Goal: Communication & Community: Answer question/provide support

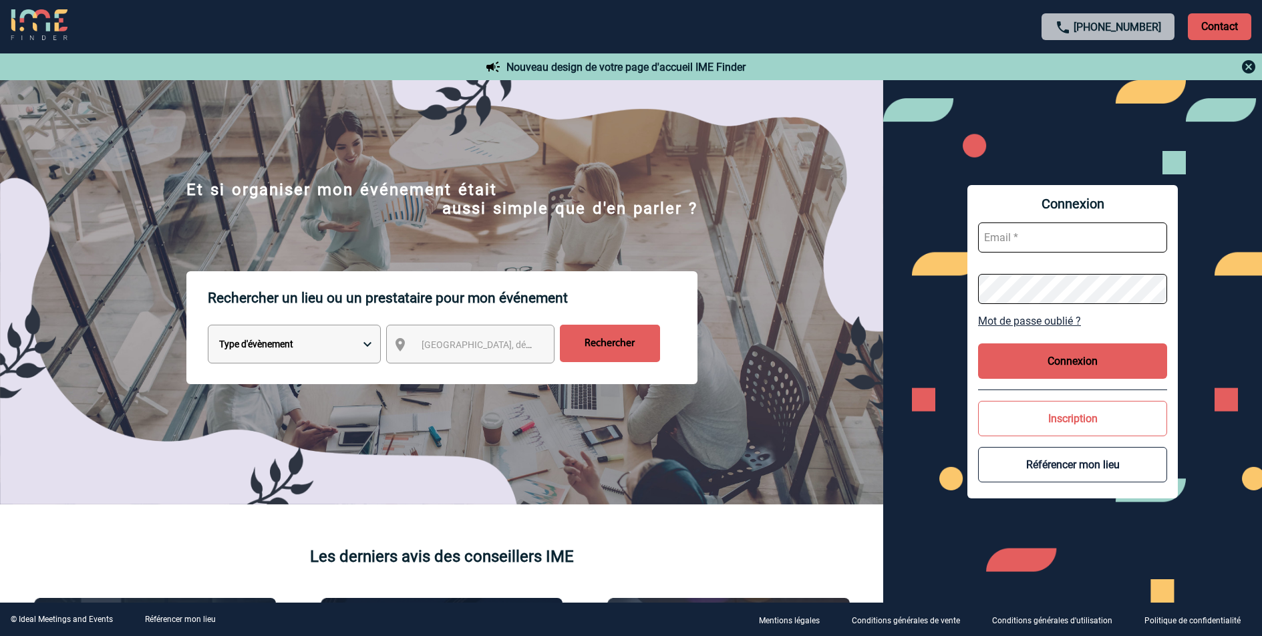
type input "valerie.lours@sanofi.com"
click at [1055, 366] on button "Connexion" at bounding box center [1072, 360] width 189 height 35
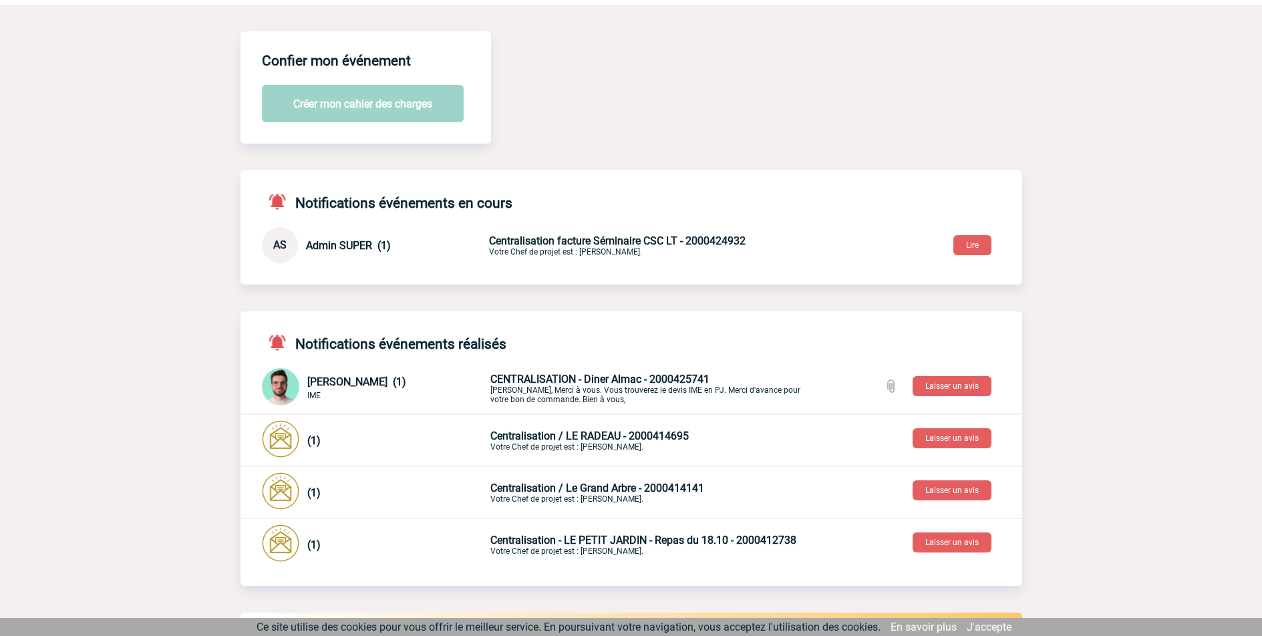
scroll to position [126, 0]
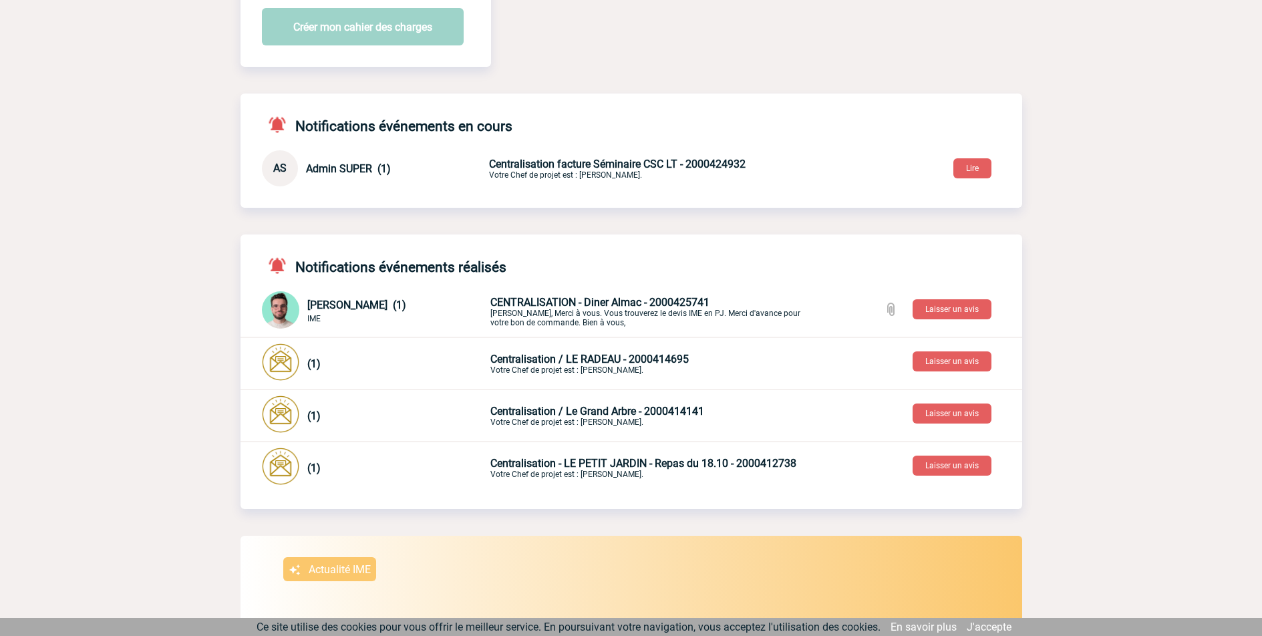
click at [520, 314] on p "CENTRALISATION - Diner Almac - 2000425741 [PERSON_NAME], Merci à vous. Vous tro…" at bounding box center [648, 311] width 314 height 31
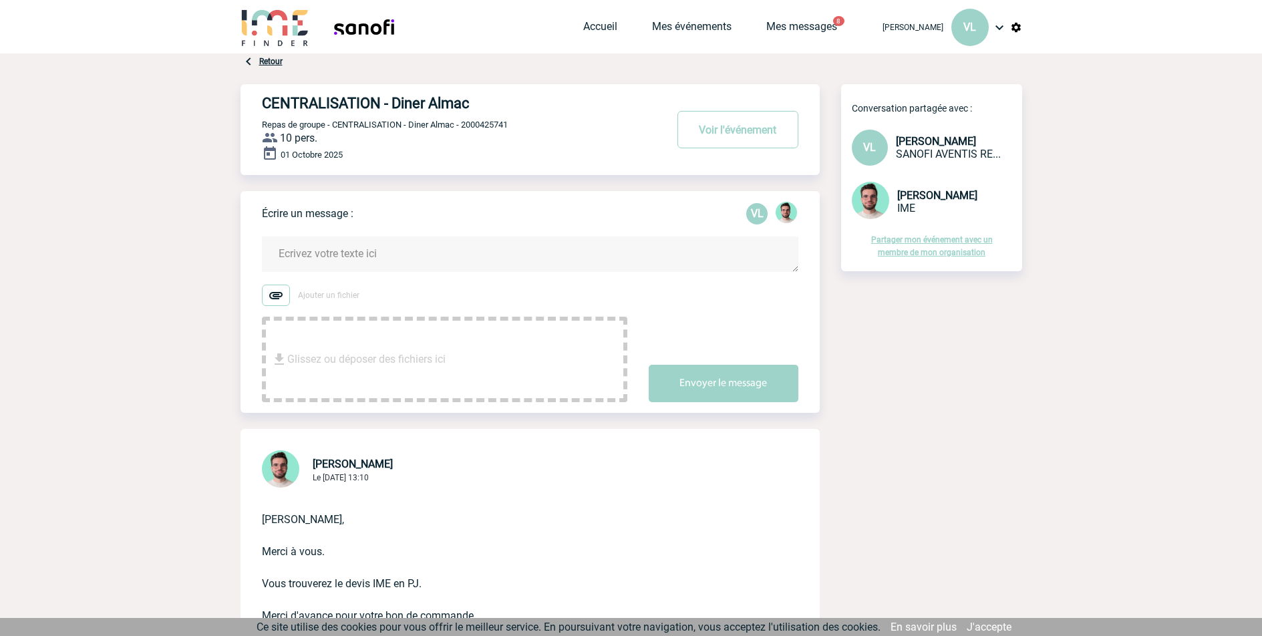
click at [329, 247] on textarea at bounding box center [530, 254] width 537 height 35
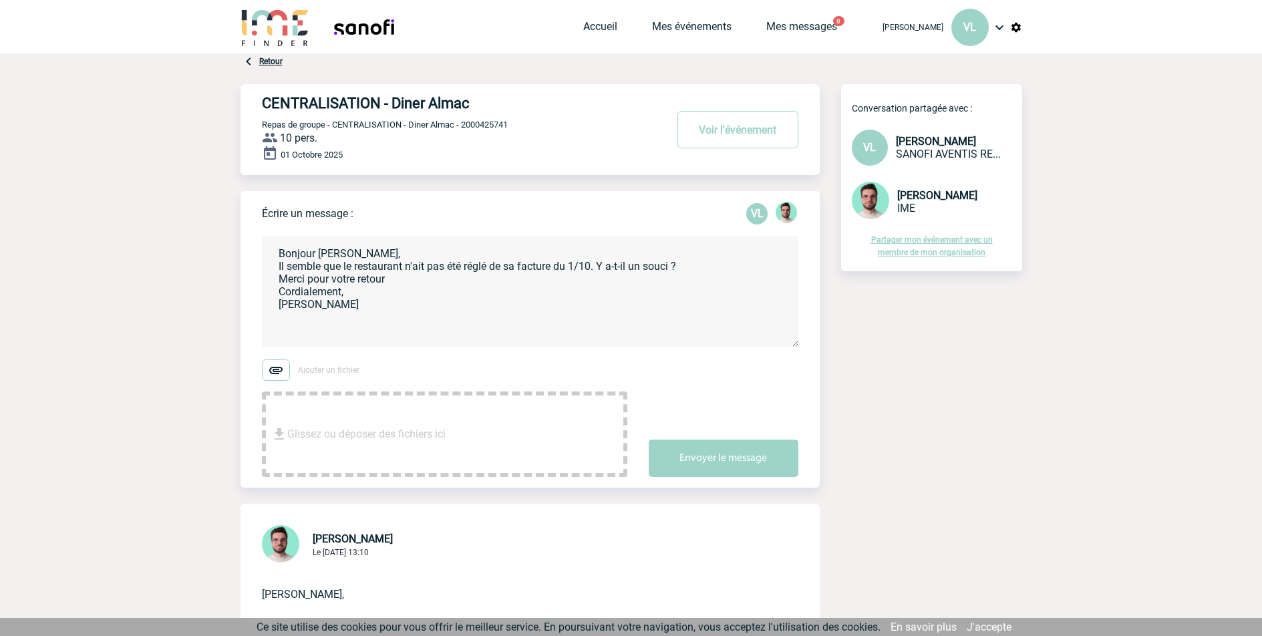
type textarea "Bonjour [PERSON_NAME], Il semble que le restaurant n'ait pas été réglé de sa fa…"
click at [724, 488] on div "Écrire un message : VL Bonjour [PERSON_NAME], Il semble que le restaurant n'ait…" at bounding box center [541, 339] width 558 height 297
click at [715, 460] on button "Envoyer le message" at bounding box center [724, 458] width 150 height 37
